Goal: Information Seeking & Learning: Learn about a topic

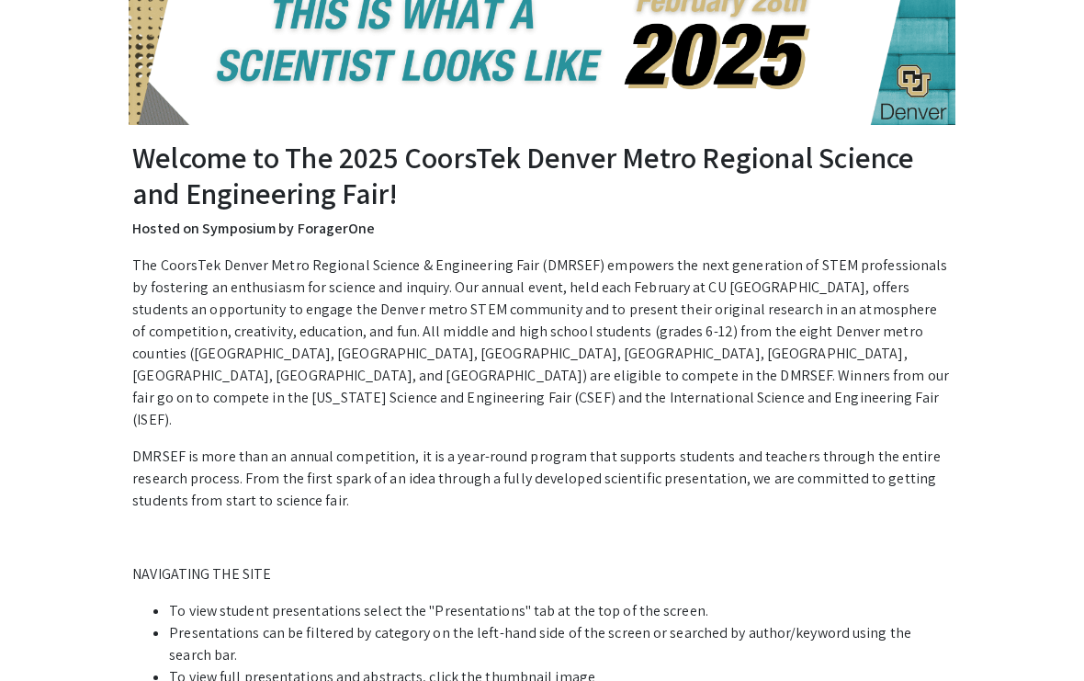
scroll to position [293, 0]
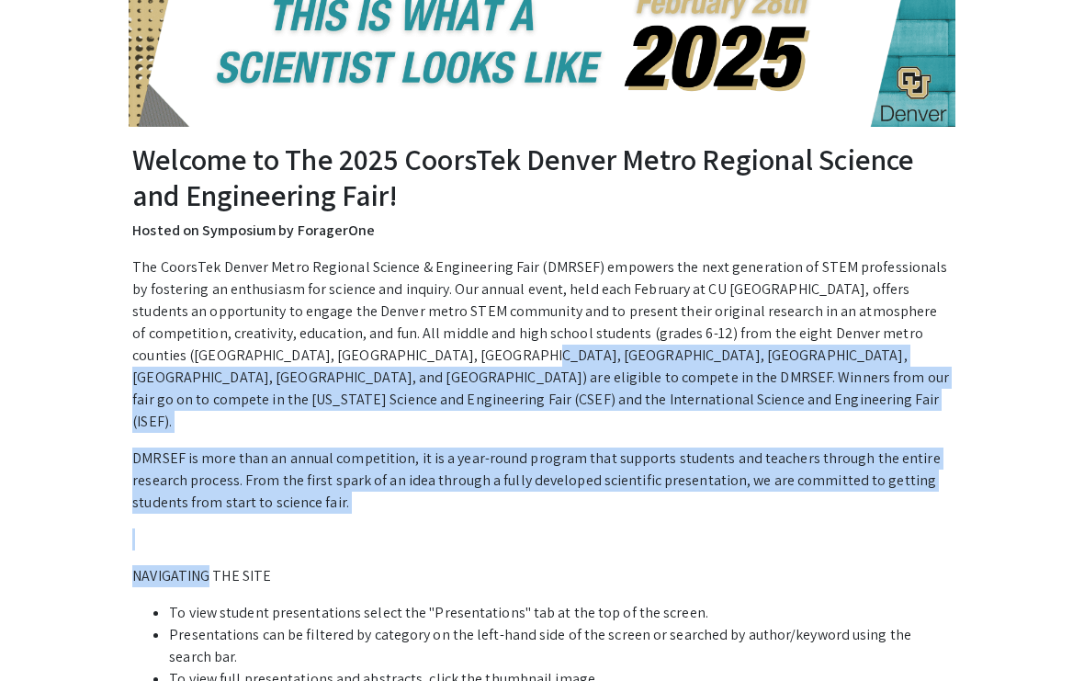
click at [532, 624] on li "Presentations can be filtered by category on the left-hand side of the screen o…" at bounding box center [560, 646] width 783 height 44
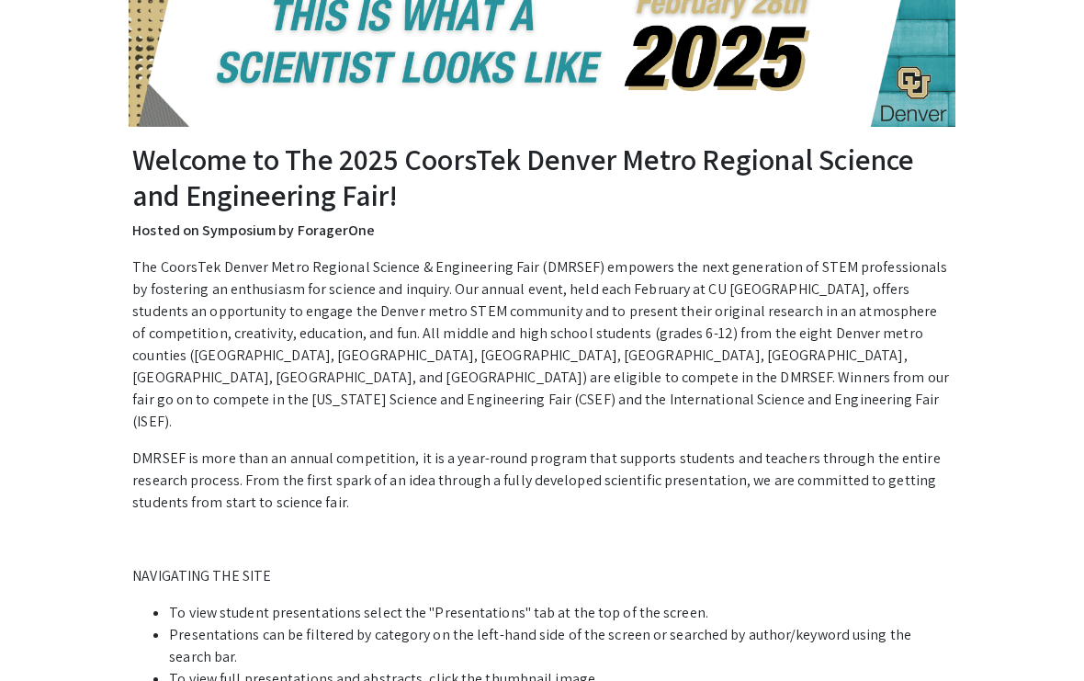
click at [531, 624] on li "Presentations can be filtered by category on the left-hand side of the screen o…" at bounding box center [560, 646] width 783 height 44
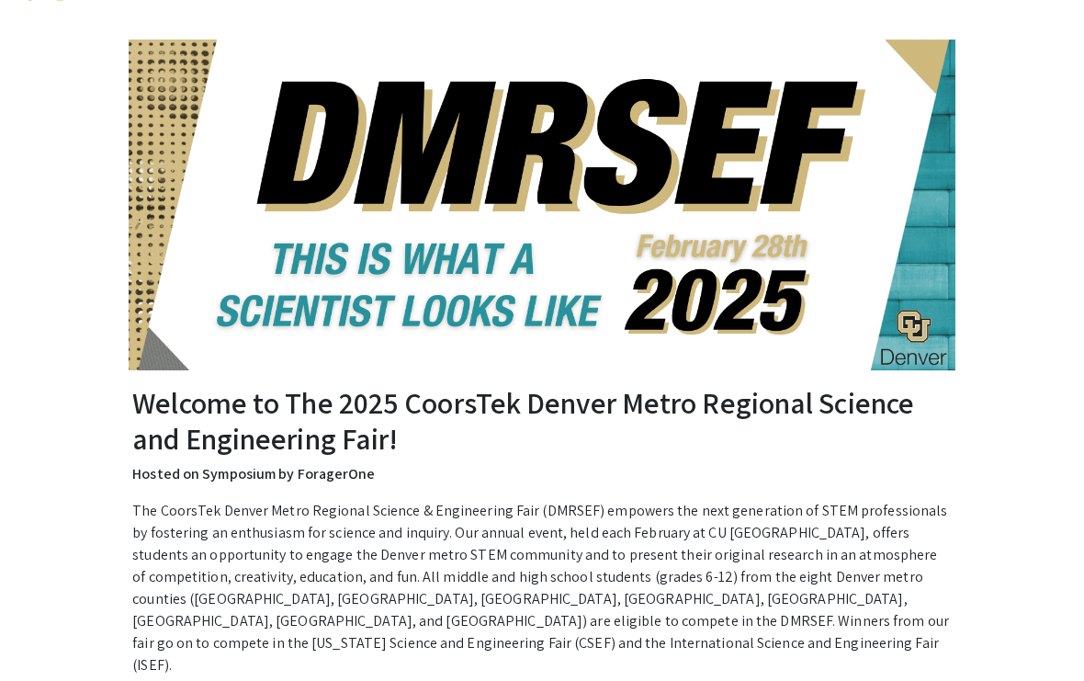
scroll to position [0, 0]
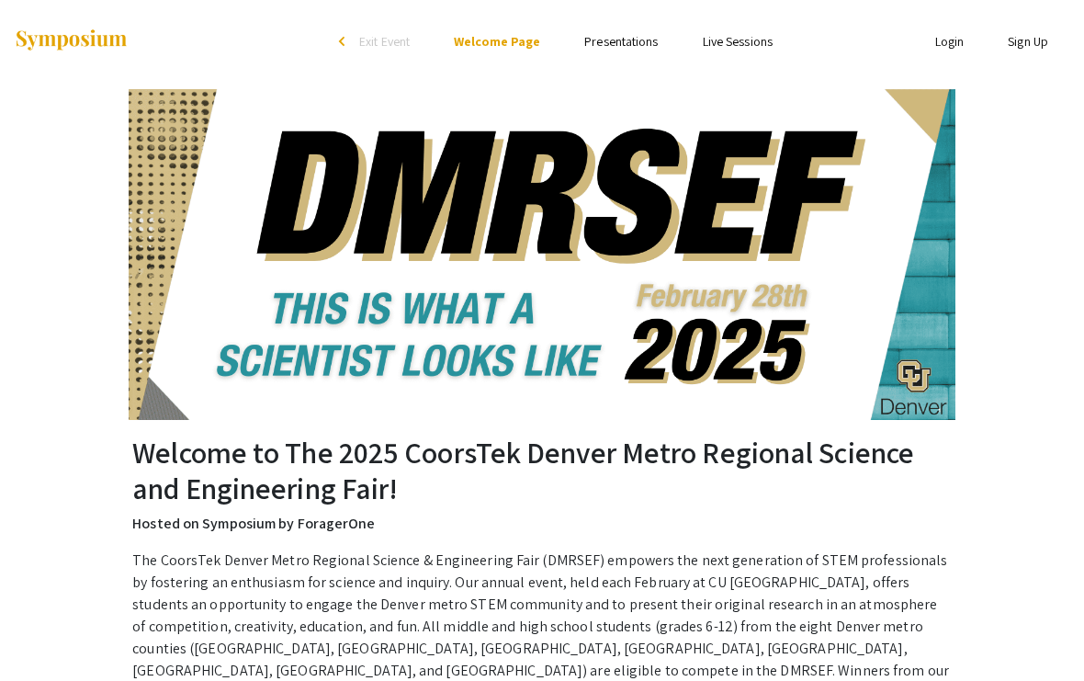
click at [625, 50] on link "Presentations" at bounding box center [621, 41] width 74 height 17
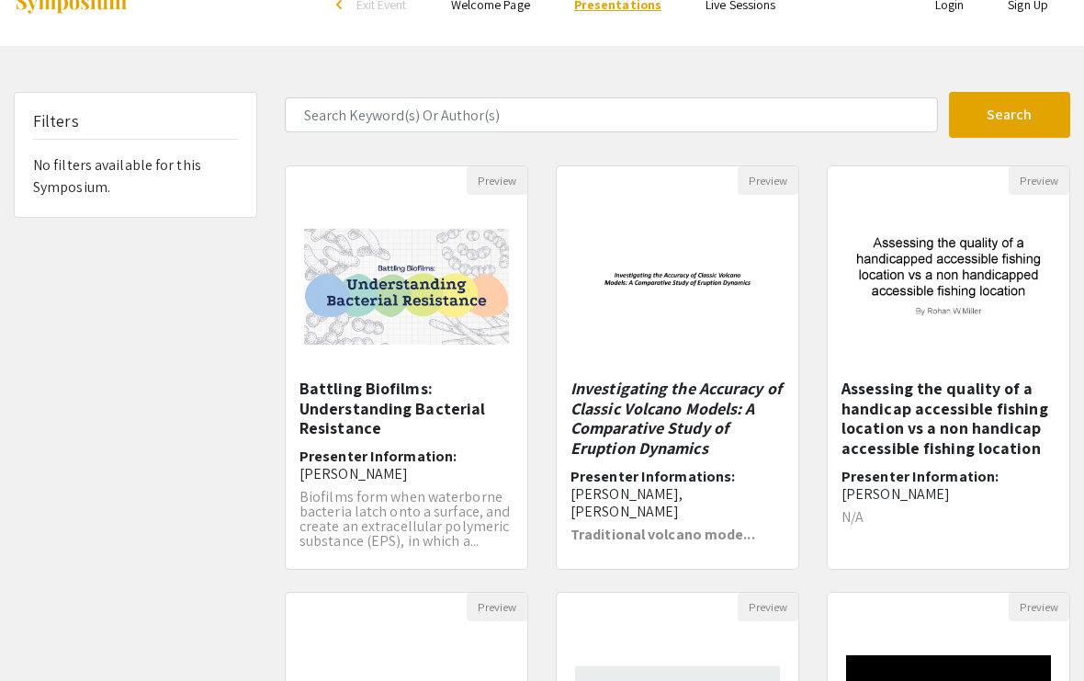
scroll to position [41, 0]
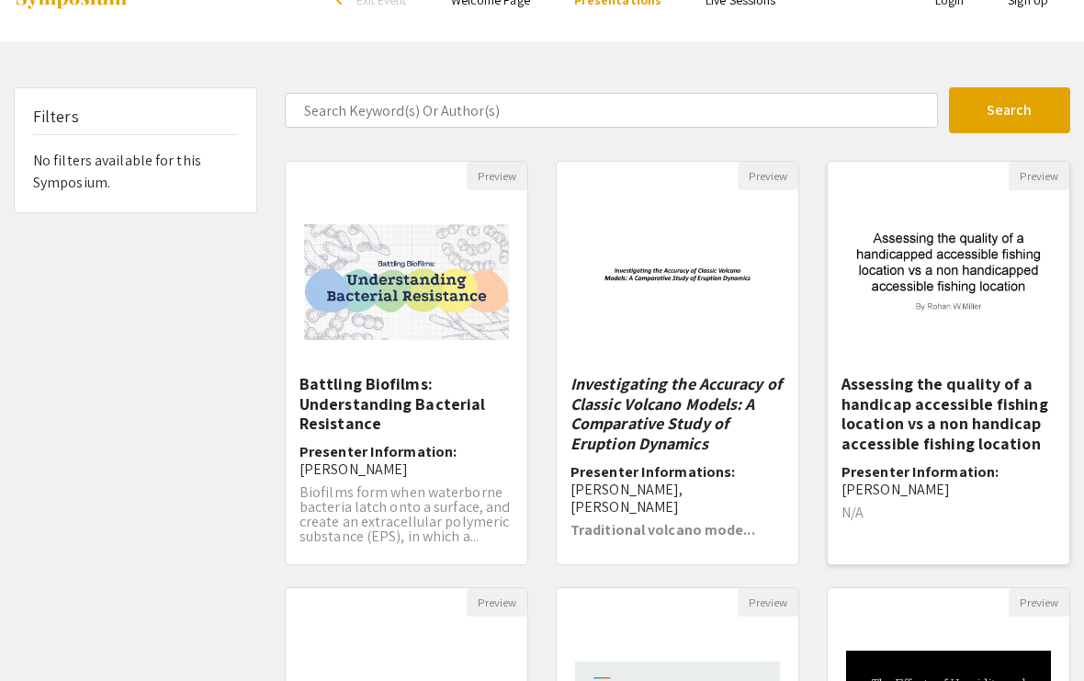
click at [887, 439] on h5 "Assessing the quality of a handicap accessible fishing location vs a non handic…" at bounding box center [949, 413] width 214 height 79
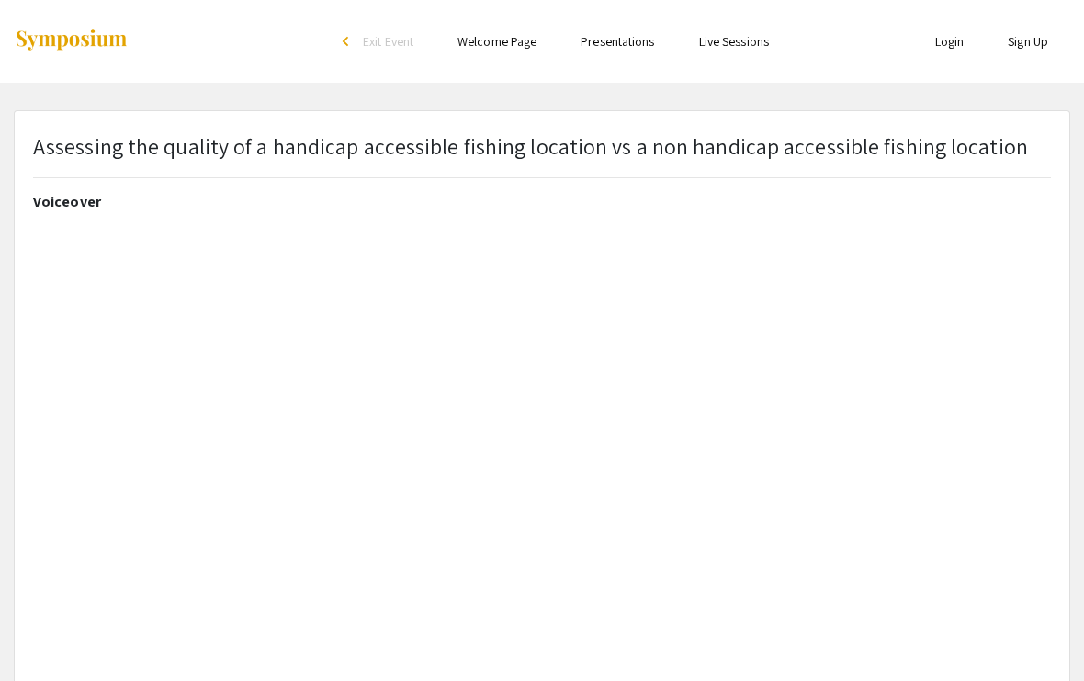
select select "custom"
type input "0"
select select "custom"
type input "1"
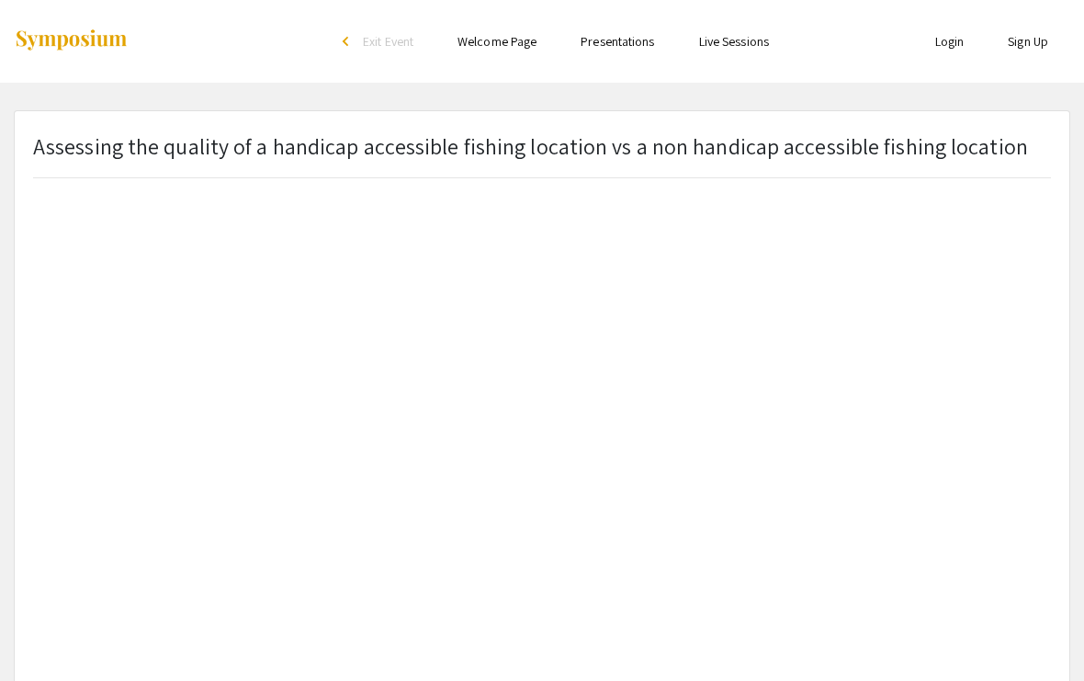
select select "auto"
click at [337, 41] on li "arrow_back_ios Exit Event" at bounding box center [383, 41] width 106 height 22
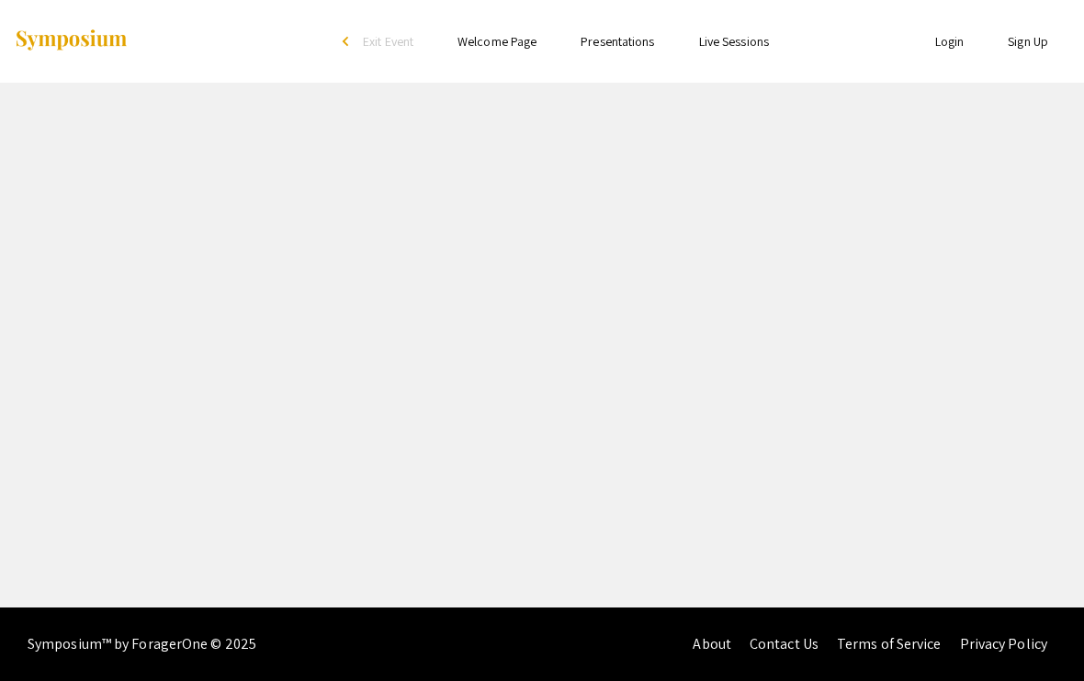
select select "custom"
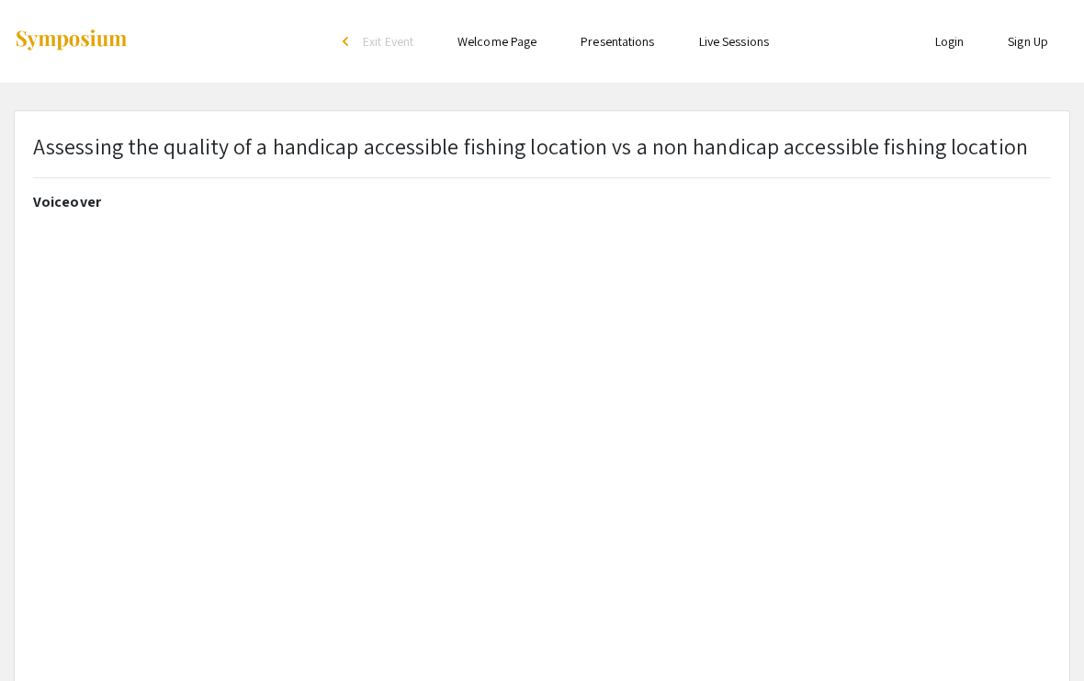
type input "0"
select select "custom"
type input "1"
select select "auto"
